Goal: Task Accomplishment & Management: Use online tool/utility

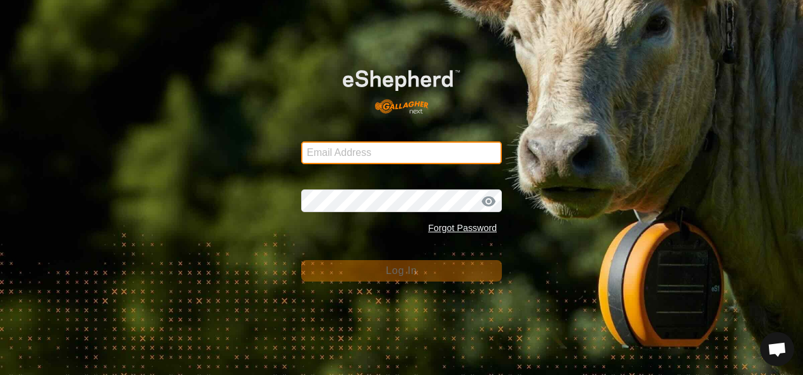
type input "[EMAIL_ADDRESS][DOMAIN_NAME]"
click at [447, 157] on input "[EMAIL_ADDRESS][DOMAIN_NAME]" at bounding box center [401, 152] width 201 height 23
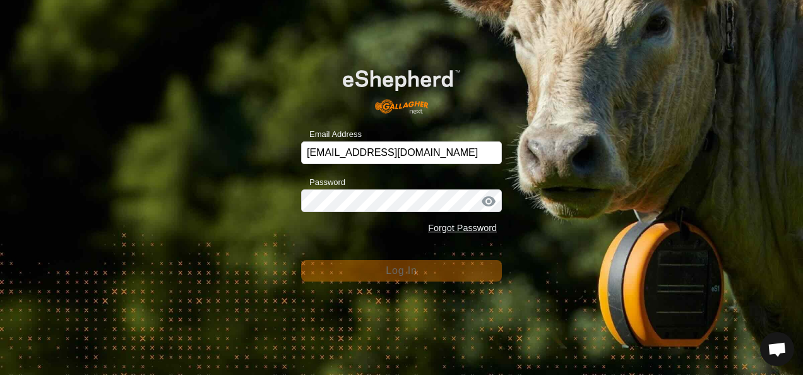
click at [570, 179] on div "Email Address [EMAIL_ADDRESS][DOMAIN_NAME] Password Forgot Password Log In" at bounding box center [401, 187] width 803 height 375
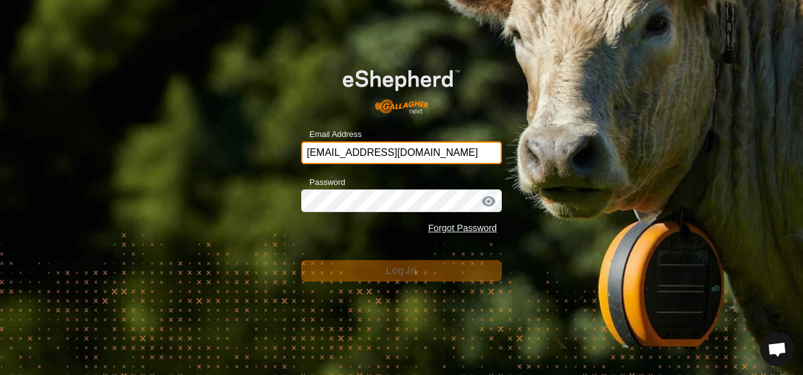
click at [431, 155] on input "[EMAIL_ADDRESS][DOMAIN_NAME]" at bounding box center [401, 152] width 201 height 23
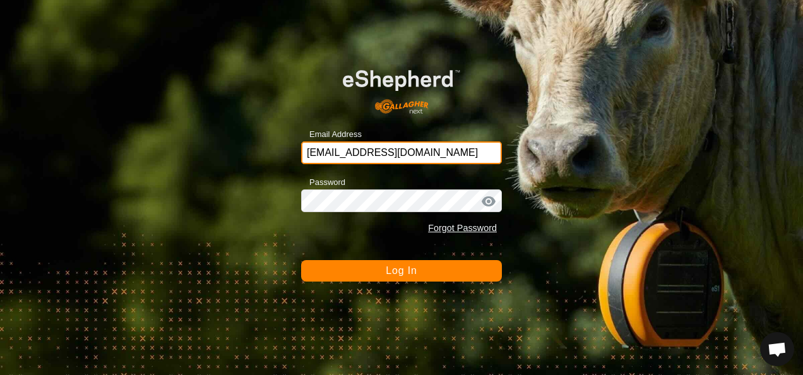
click at [431, 155] on input "[EMAIL_ADDRESS][DOMAIN_NAME]" at bounding box center [401, 152] width 201 height 23
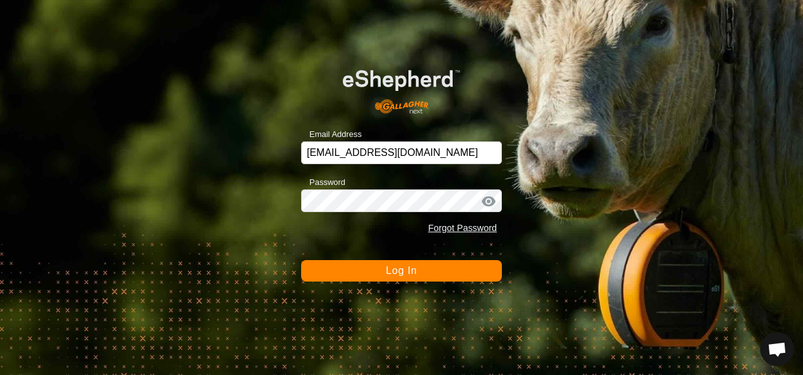
click at [597, 225] on div "Email Address [EMAIL_ADDRESS][DOMAIN_NAME] Password Forgot Password Log In" at bounding box center [401, 187] width 803 height 375
click at [424, 275] on button "Log In" at bounding box center [401, 270] width 201 height 21
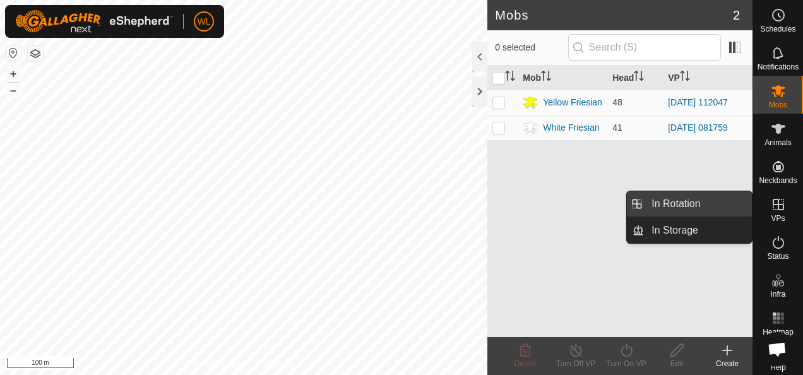
click at [733, 210] on link "In Rotation" at bounding box center [698, 203] width 108 height 25
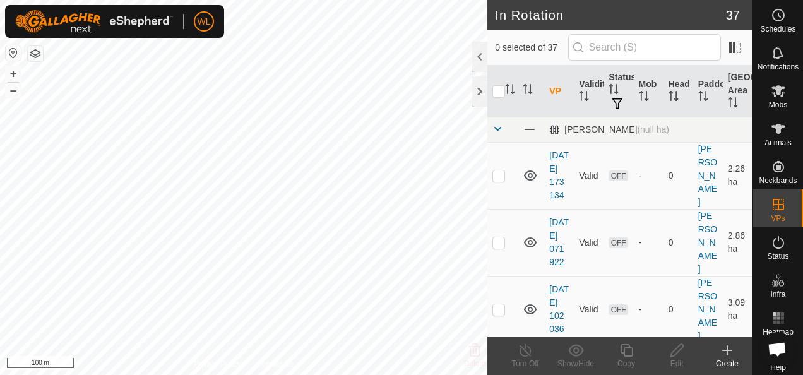
click at [725, 348] on icon at bounding box center [727, 350] width 15 height 15
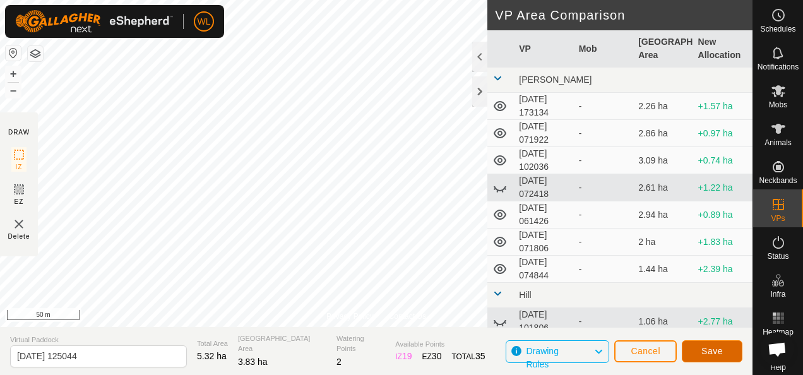
click at [719, 354] on span "Save" at bounding box center [712, 351] width 21 height 10
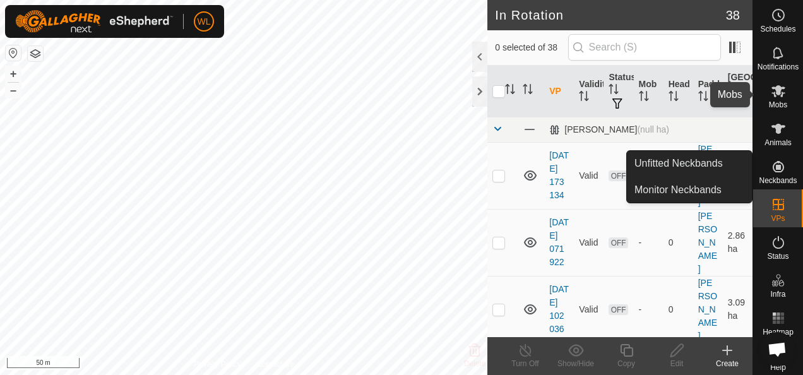
click at [775, 93] on icon at bounding box center [778, 90] width 15 height 15
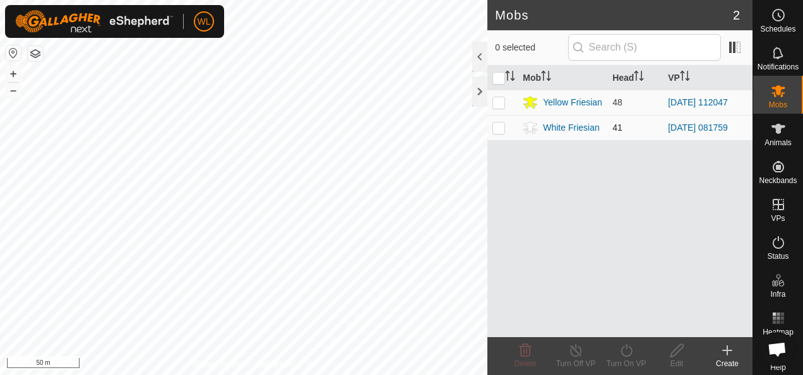
click at [501, 124] on p-checkbox at bounding box center [499, 128] width 13 height 10
checkbox input "true"
click at [625, 354] on icon at bounding box center [627, 350] width 16 height 15
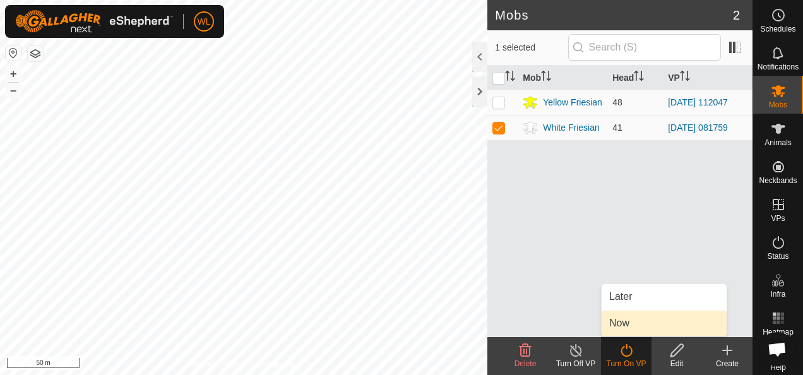
click at [637, 322] on link "Now" at bounding box center [664, 323] width 125 height 25
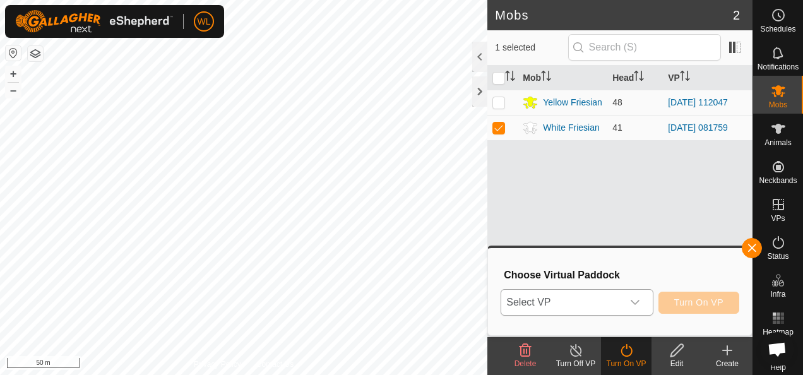
click at [631, 306] on div "dropdown trigger" at bounding box center [635, 302] width 25 height 25
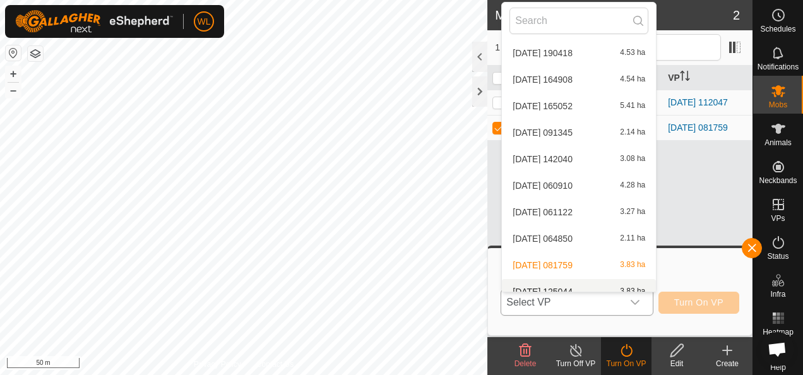
scroll to position [442, 0]
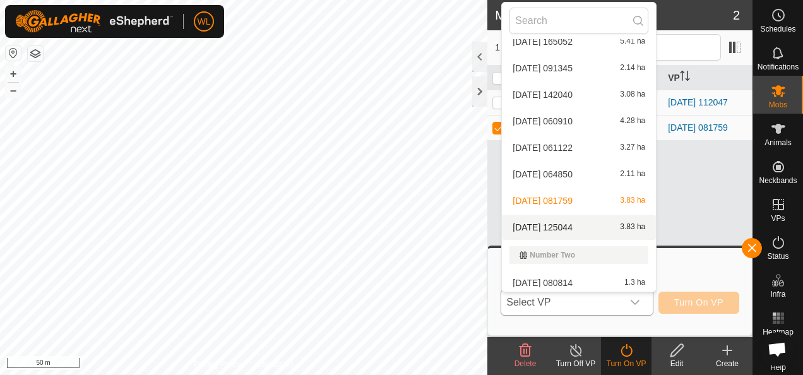
click at [563, 223] on li "[DATE] 125044 3.83 ha" at bounding box center [579, 227] width 154 height 25
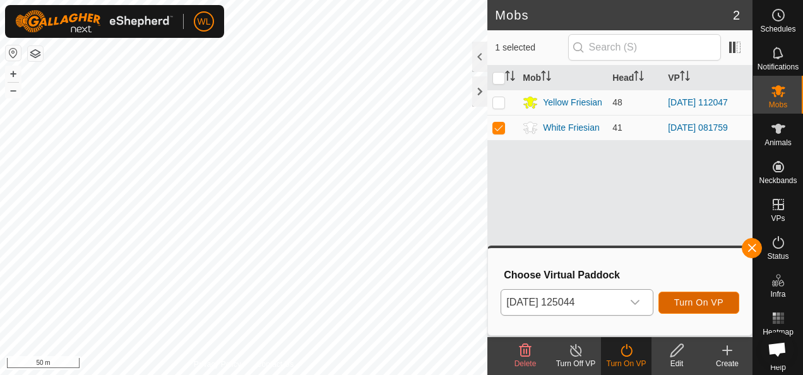
click at [702, 302] on span "Turn On VP" at bounding box center [698, 302] width 49 height 10
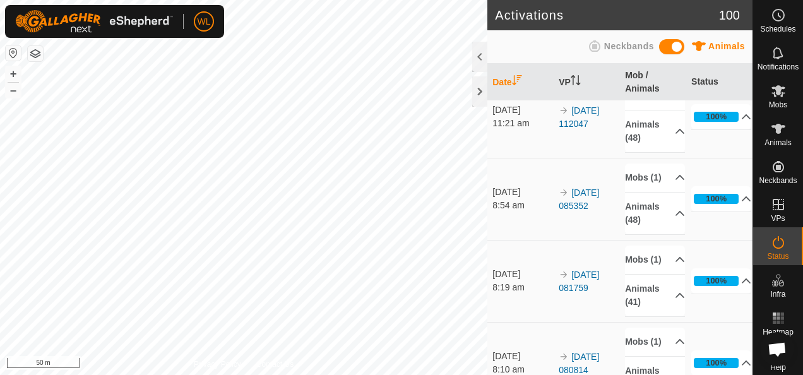
scroll to position [126, 0]
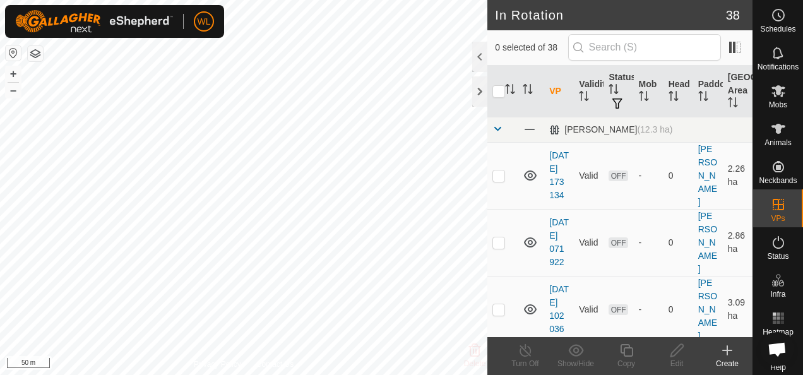
click at [725, 355] on icon at bounding box center [727, 350] width 15 height 15
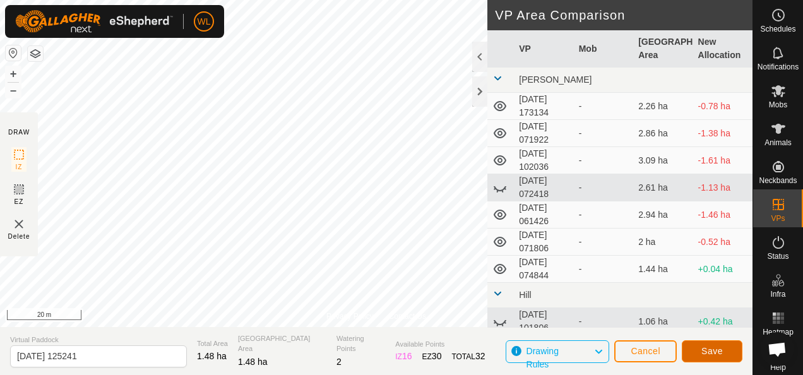
click at [710, 347] on span "Save" at bounding box center [712, 351] width 21 height 10
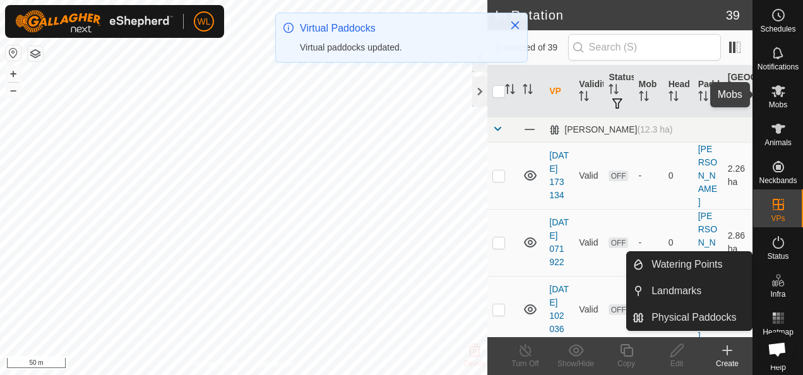
drag, startPoint x: 774, startPoint y: 98, endPoint x: 766, endPoint y: 99, distance: 8.2
click at [774, 99] on es-mob-svg-icon at bounding box center [778, 91] width 23 height 20
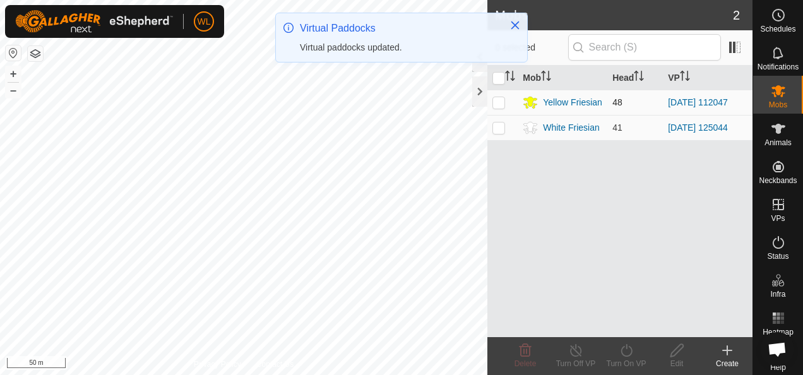
click at [497, 103] on p-checkbox at bounding box center [499, 102] width 13 height 10
checkbox input "true"
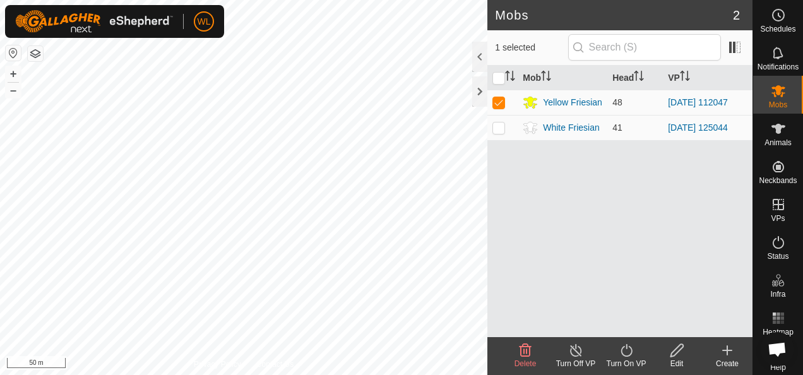
click at [625, 347] on icon at bounding box center [627, 350] width 16 height 15
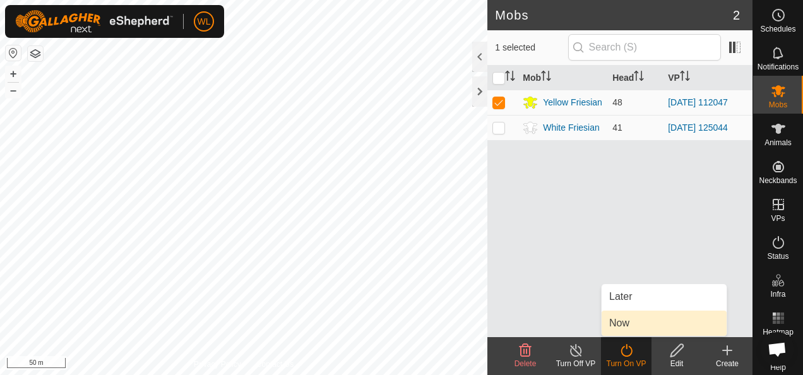
click at [629, 321] on link "Now" at bounding box center [664, 323] width 125 height 25
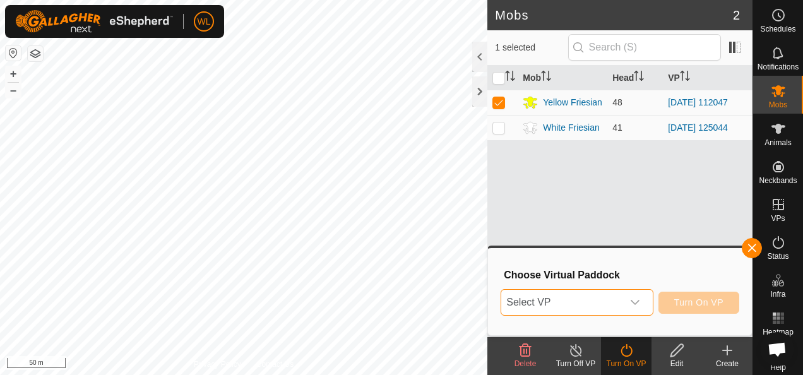
click at [620, 298] on span "Select VP" at bounding box center [561, 302] width 121 height 25
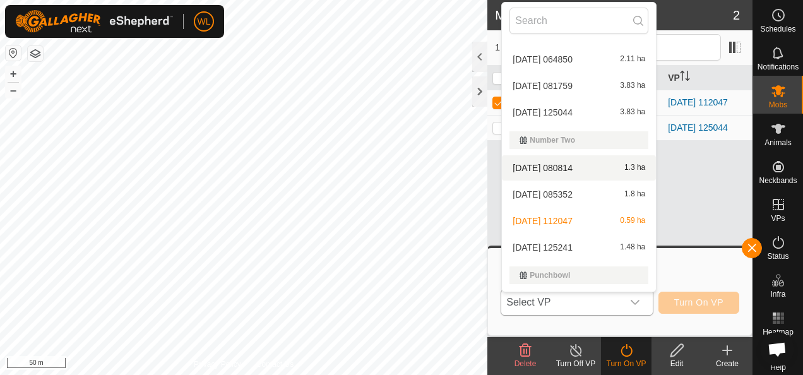
scroll to position [585, 0]
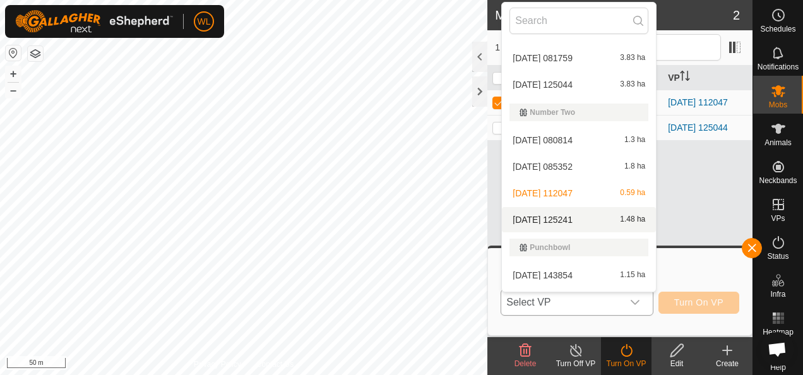
click at [570, 218] on li "2025-10-13 125241 1.48 ha" at bounding box center [579, 219] width 154 height 25
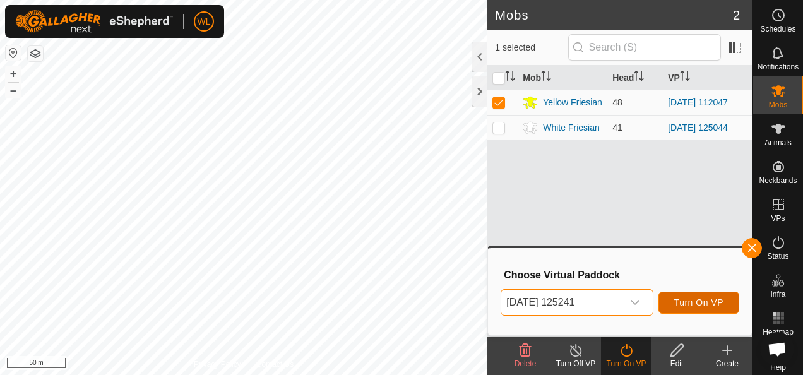
click at [698, 304] on span "Turn On VP" at bounding box center [698, 302] width 49 height 10
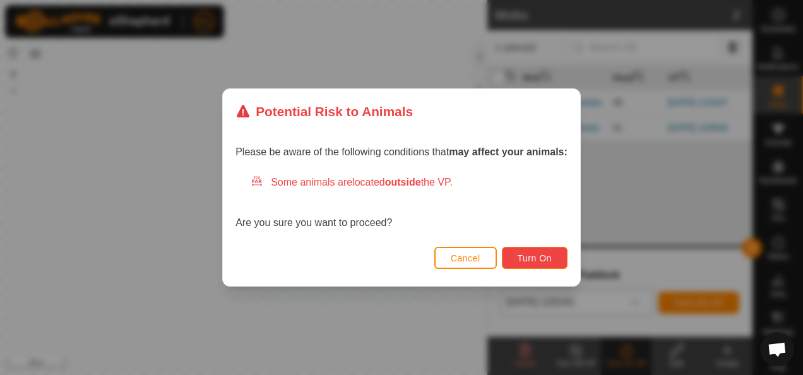
click at [523, 265] on button "Turn On" at bounding box center [535, 258] width 66 height 22
